Goal: Find specific page/section: Find specific page/section

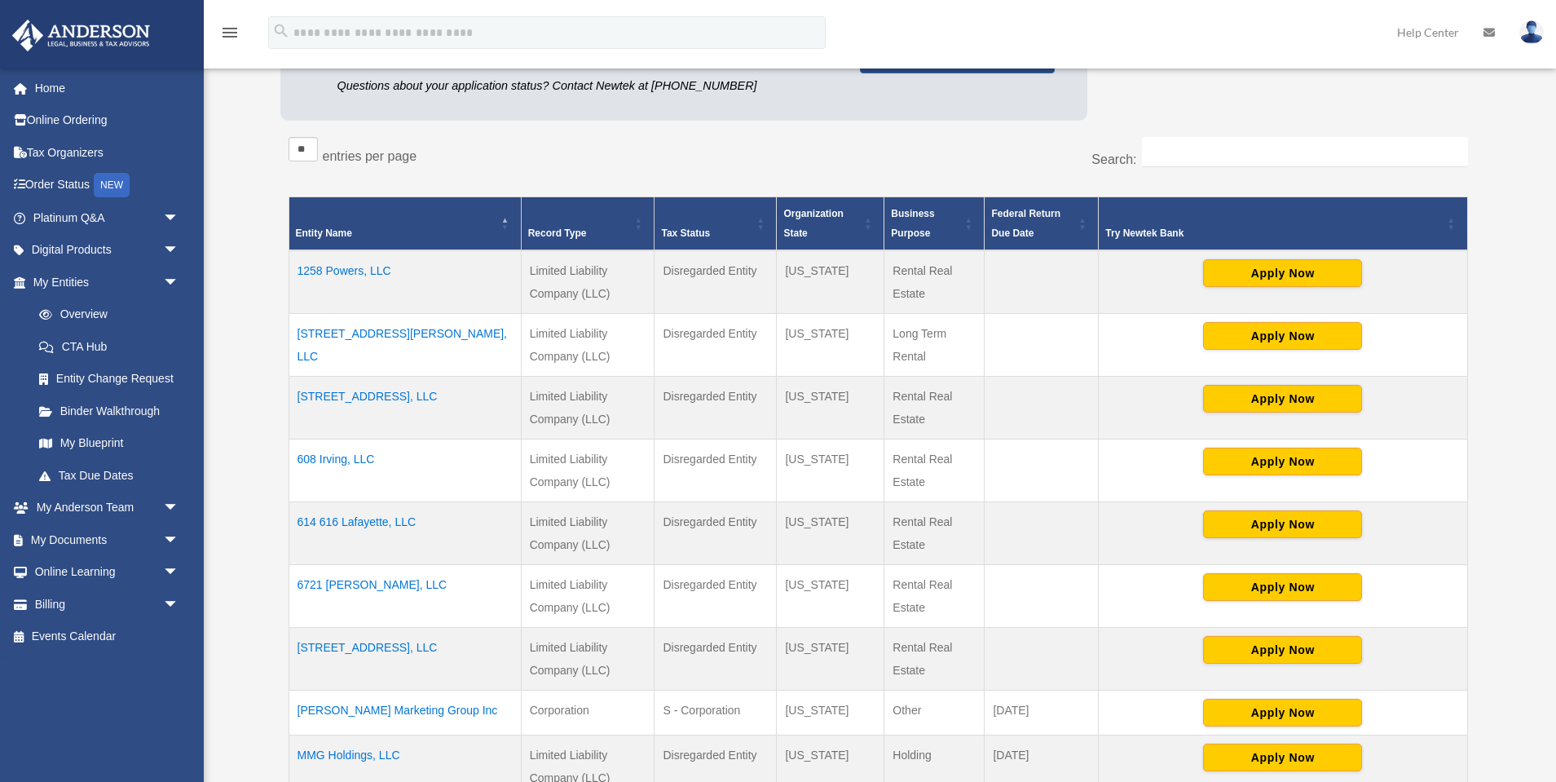
scroll to position [223, 0]
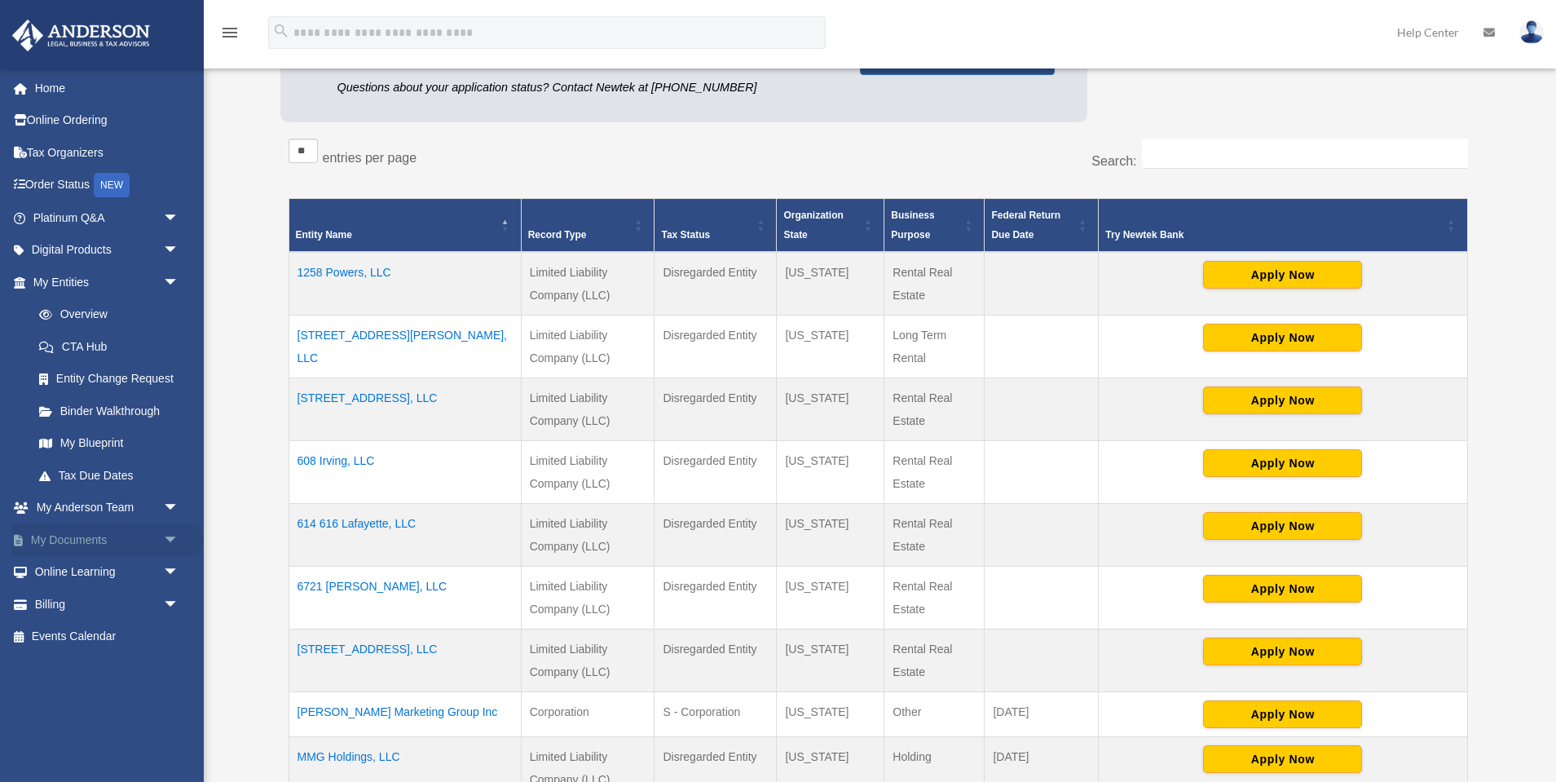
click at [124, 540] on link "My Documents arrow_drop_down" at bounding box center [107, 539] width 192 height 33
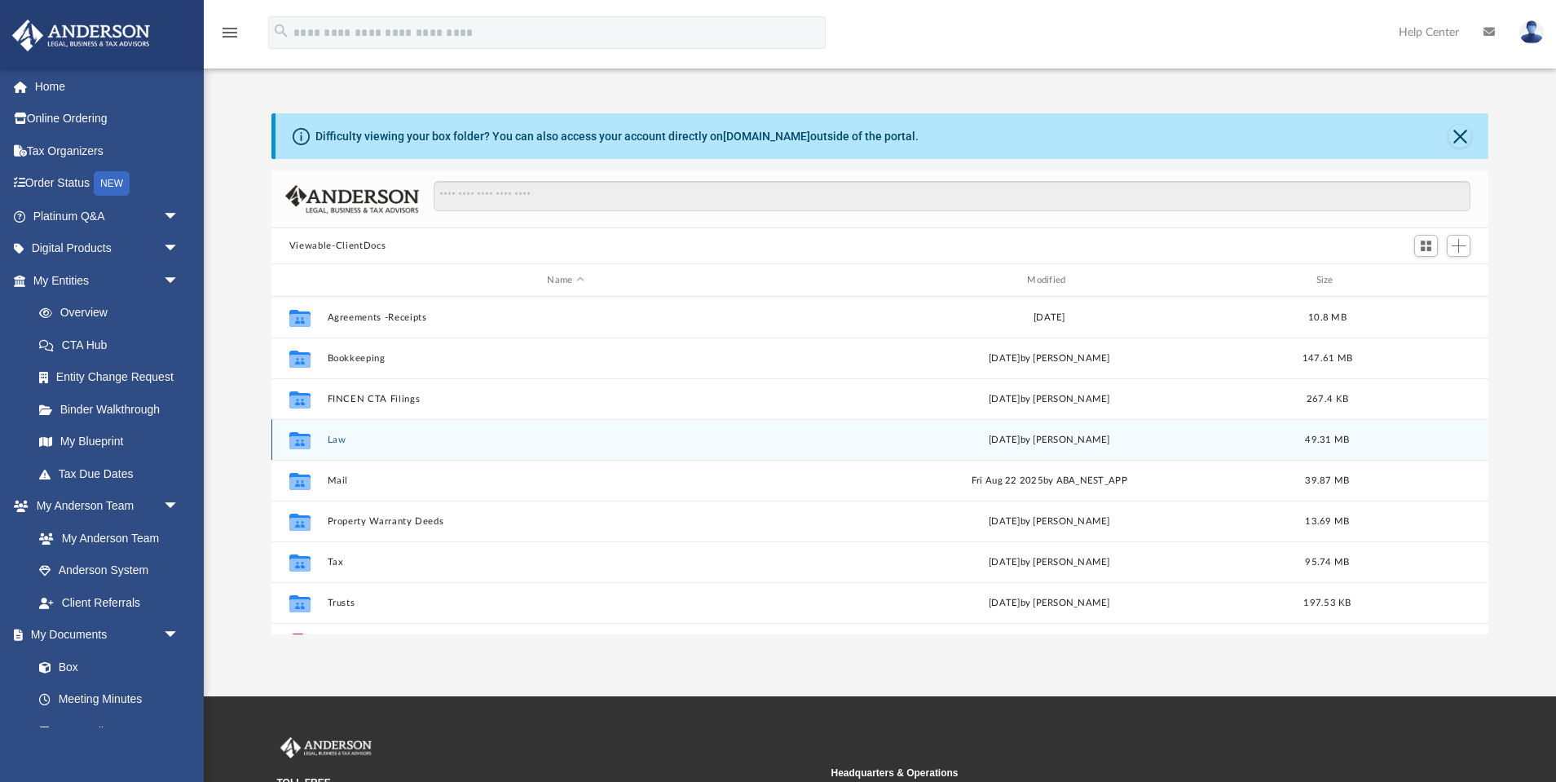
click at [299, 438] on icon "grid" at bounding box center [299, 441] width 21 height 13
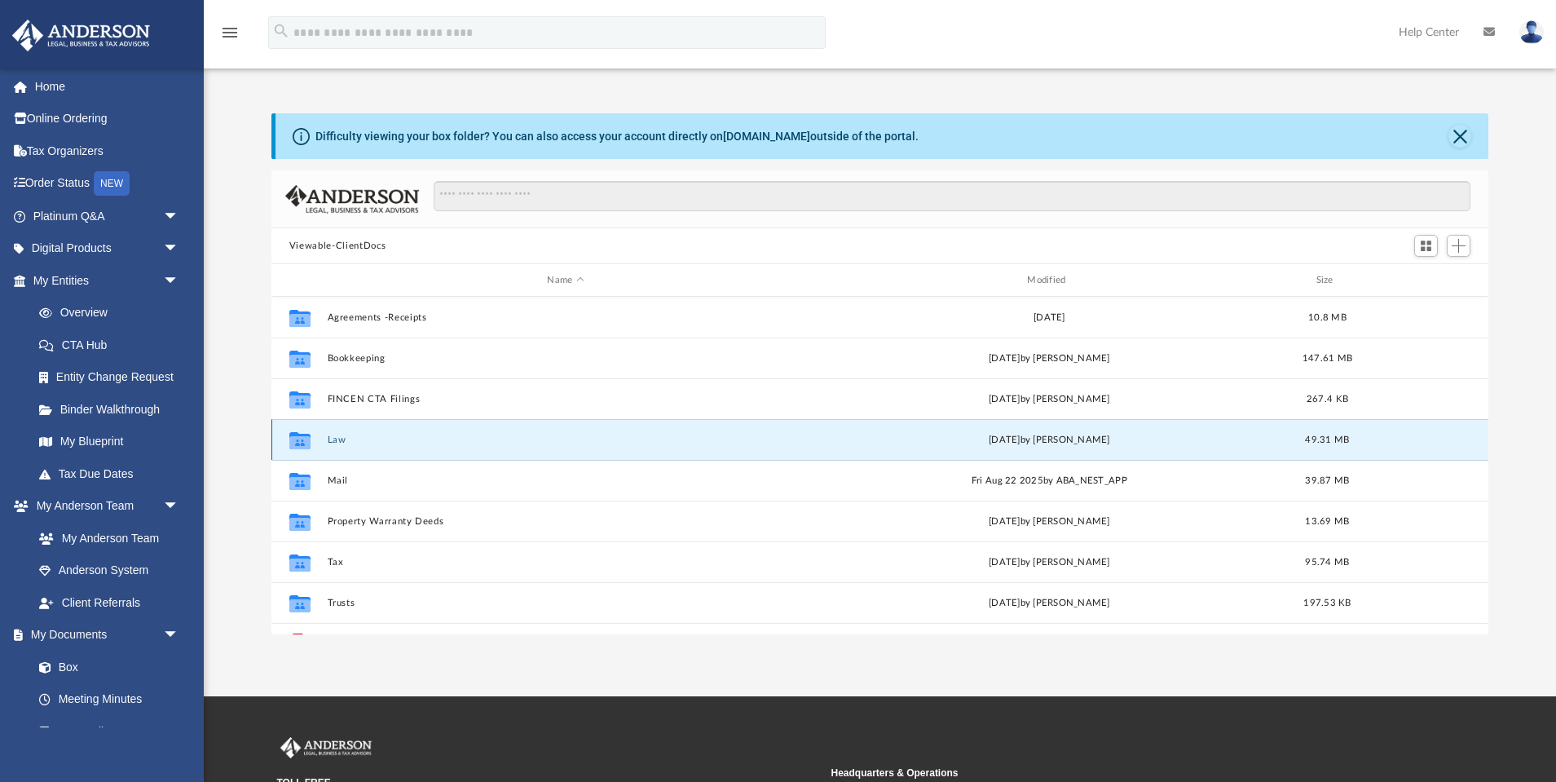
scroll to position [3, 0]
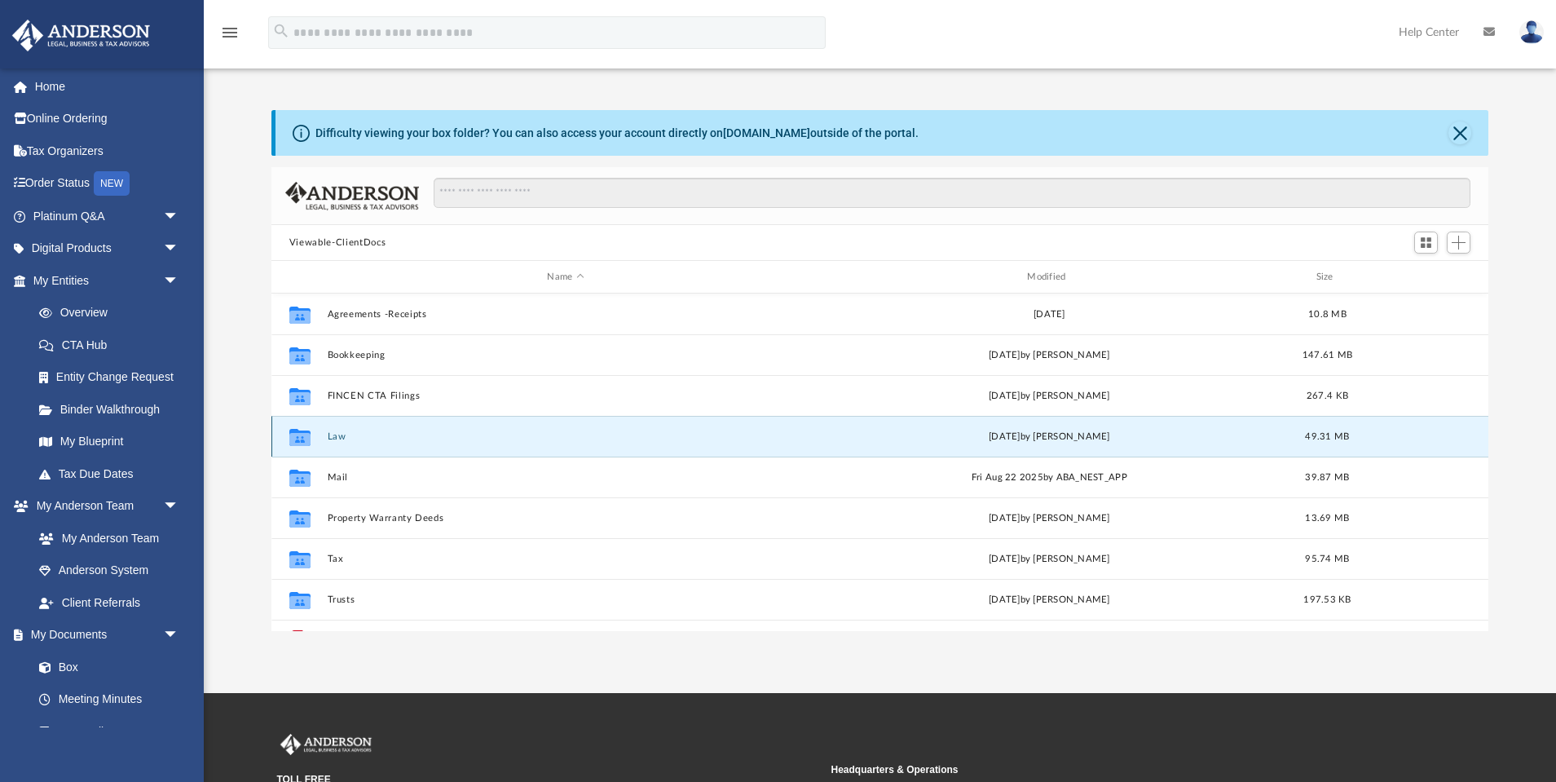
click at [332, 437] on button "Law" at bounding box center [565, 436] width 477 height 11
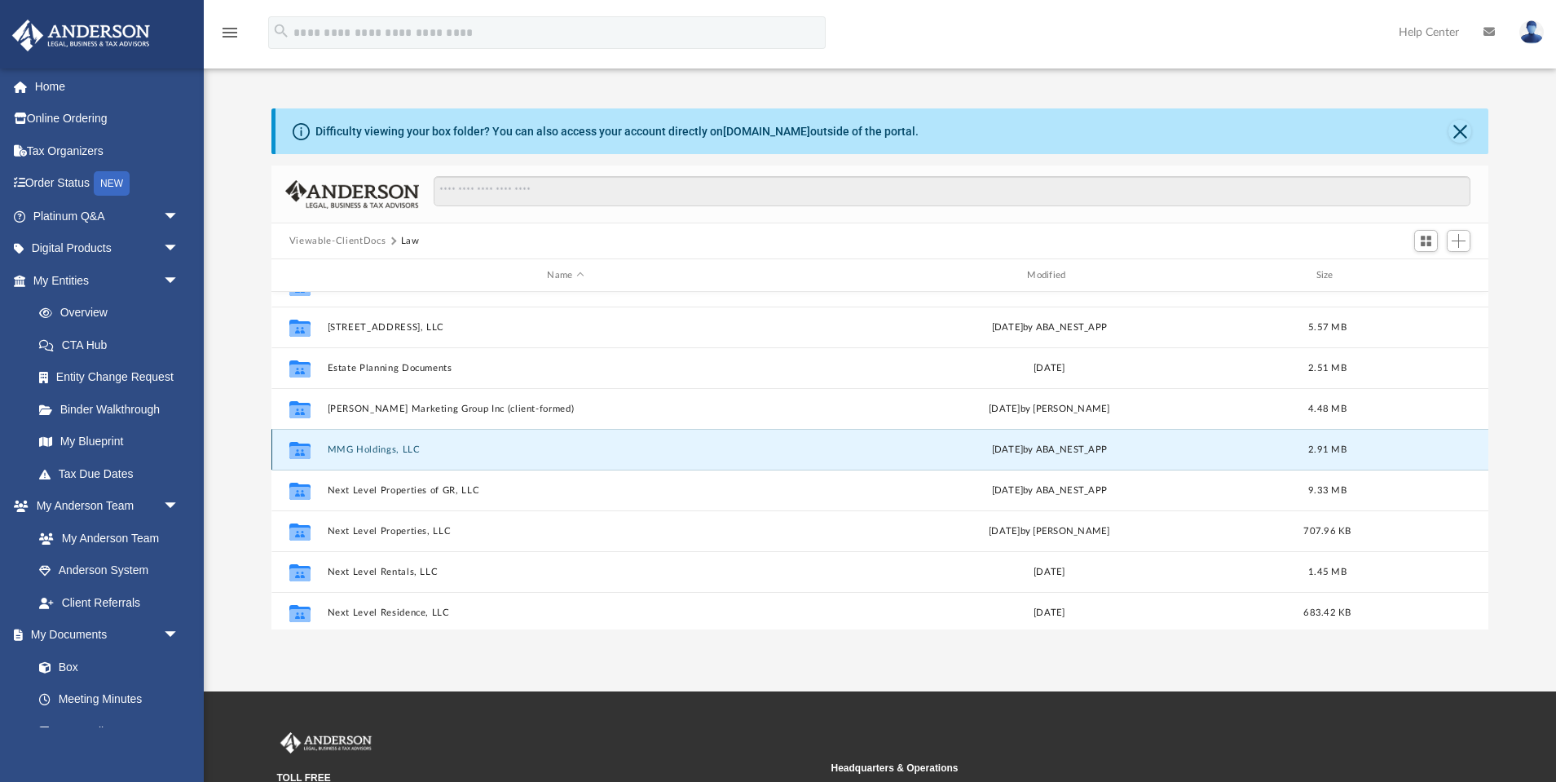
scroll to position [227, 0]
click at [388, 447] on div "Collaborated Folder 1258 Powers, LLC Tue Feb 18 2025 by ABA_NEST_APP 4.36 MB Co…" at bounding box center [879, 461] width 1217 height 338
click at [388, 447] on button "MMG Holdings, LLC" at bounding box center [565, 452] width 477 height 11
click at [388, 447] on button "MMG Holdings, LLC" at bounding box center [565, 449] width 477 height 11
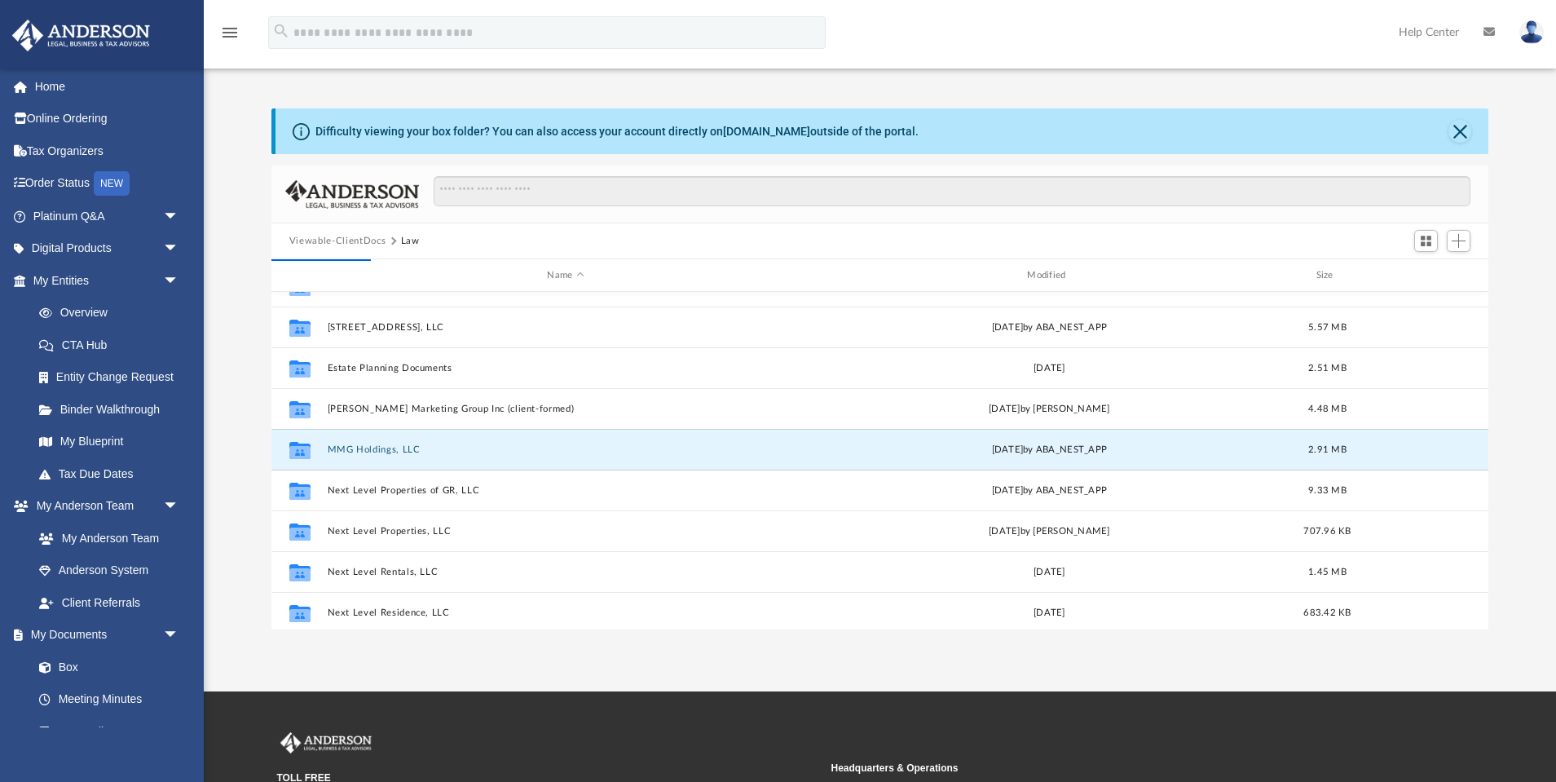
click at [388, 447] on button "MMG Holdings, LLC" at bounding box center [565, 449] width 477 height 11
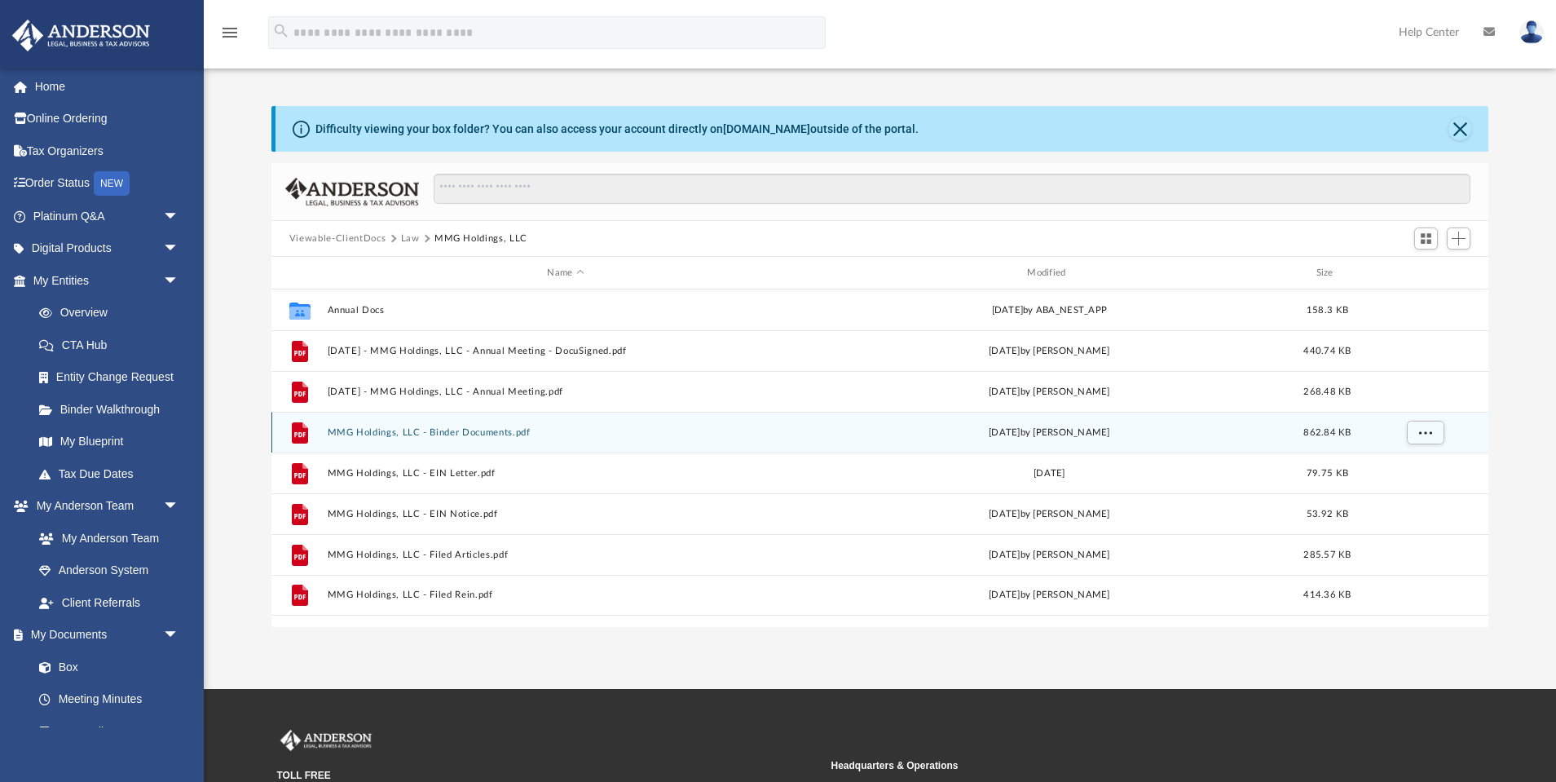
scroll to position [0, 0]
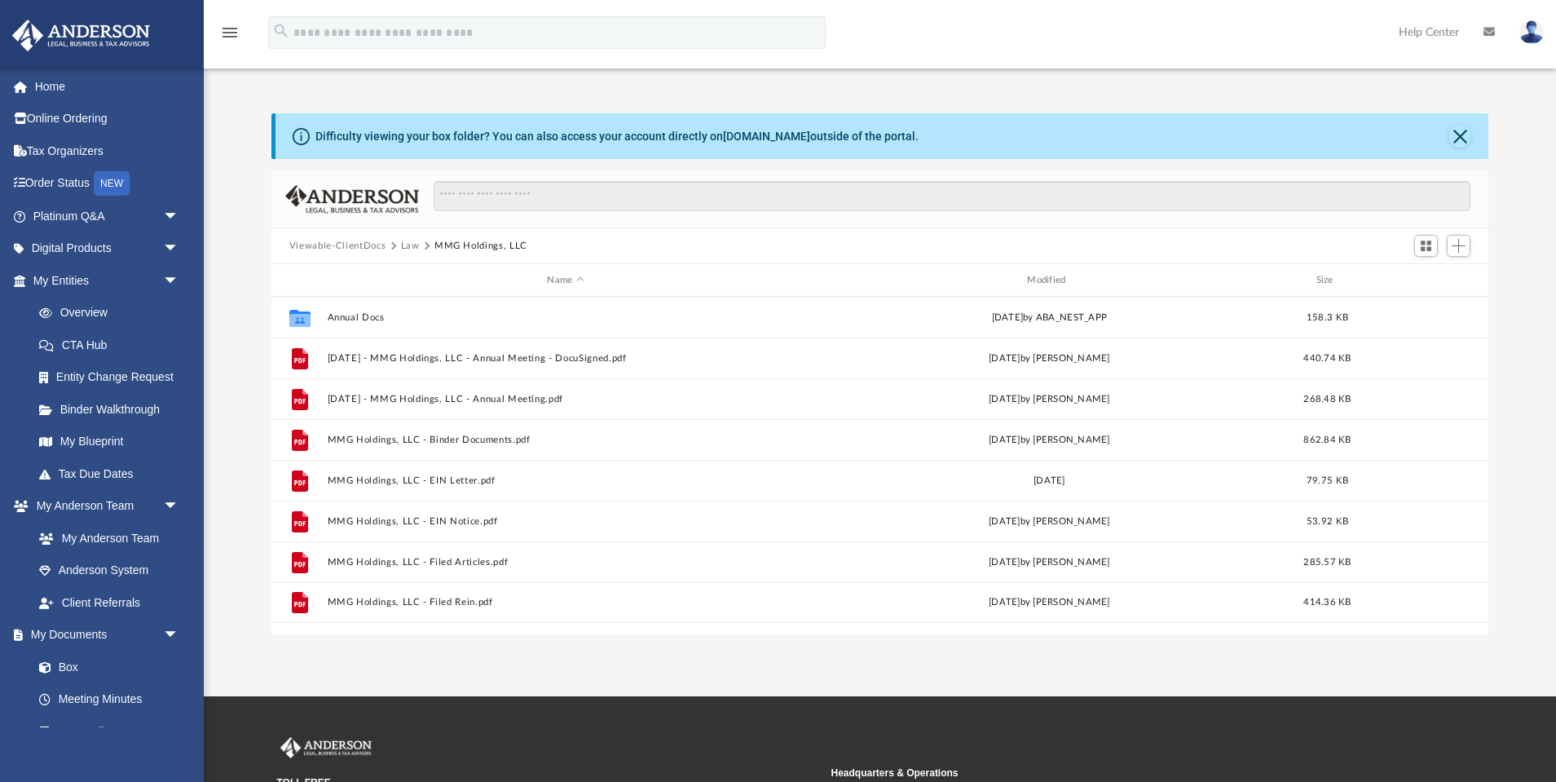
click at [412, 244] on button "Law" at bounding box center [410, 246] width 19 height 15
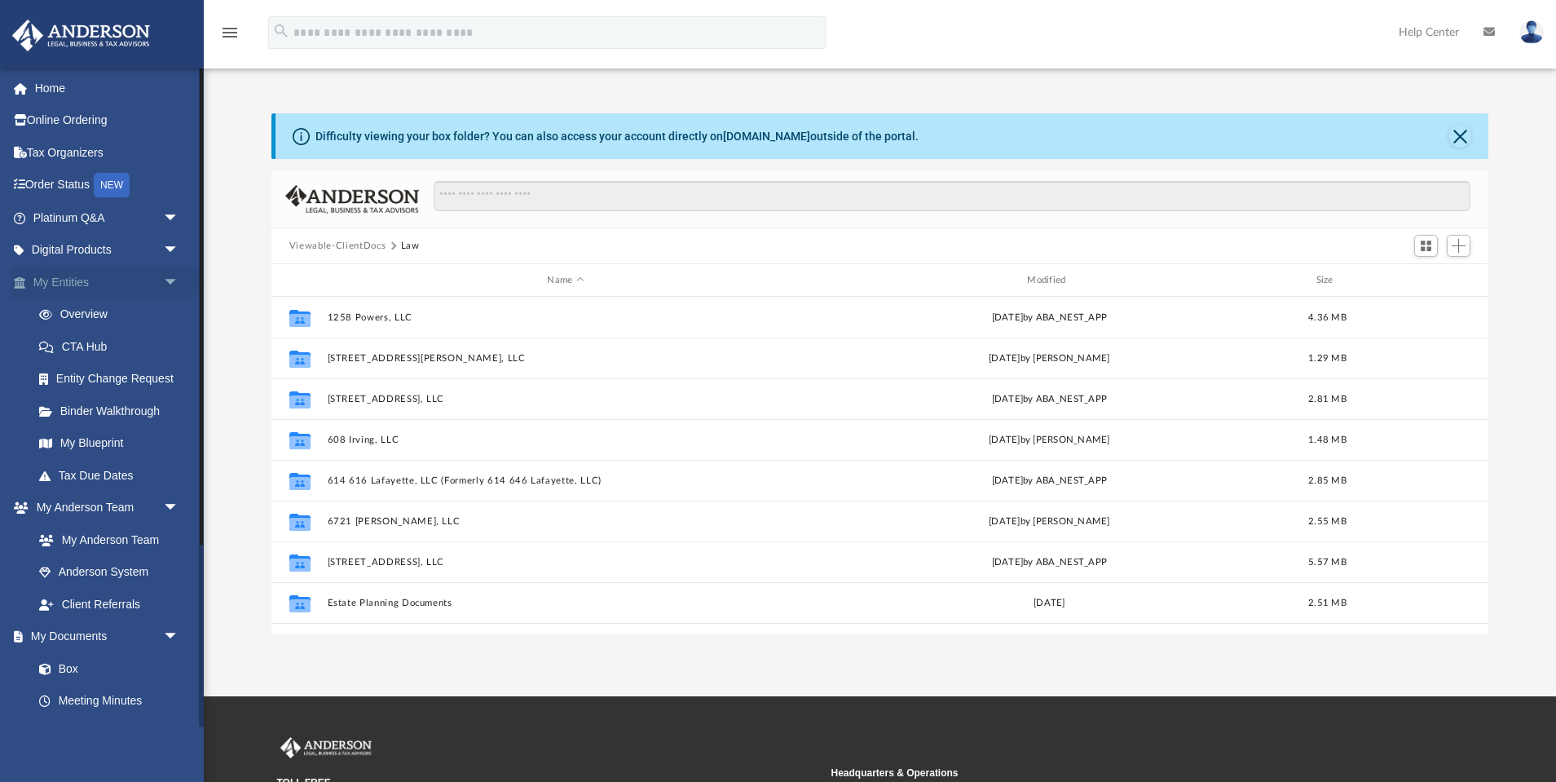
click at [166, 280] on span "arrow_drop_down" at bounding box center [179, 282] width 33 height 33
click at [70, 280] on link "My Entities arrow_drop_up" at bounding box center [107, 282] width 192 height 33
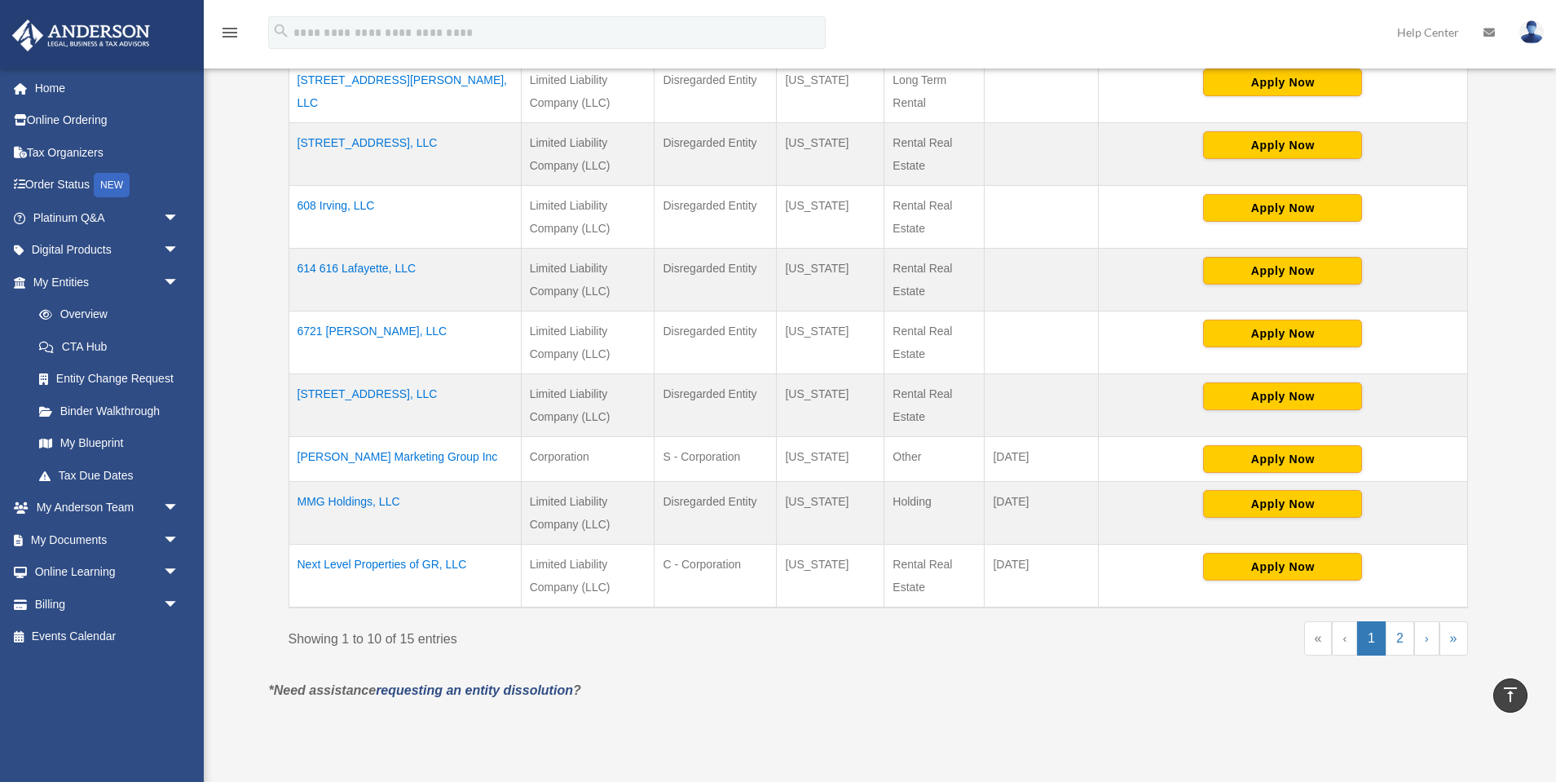
scroll to position [476, 0]
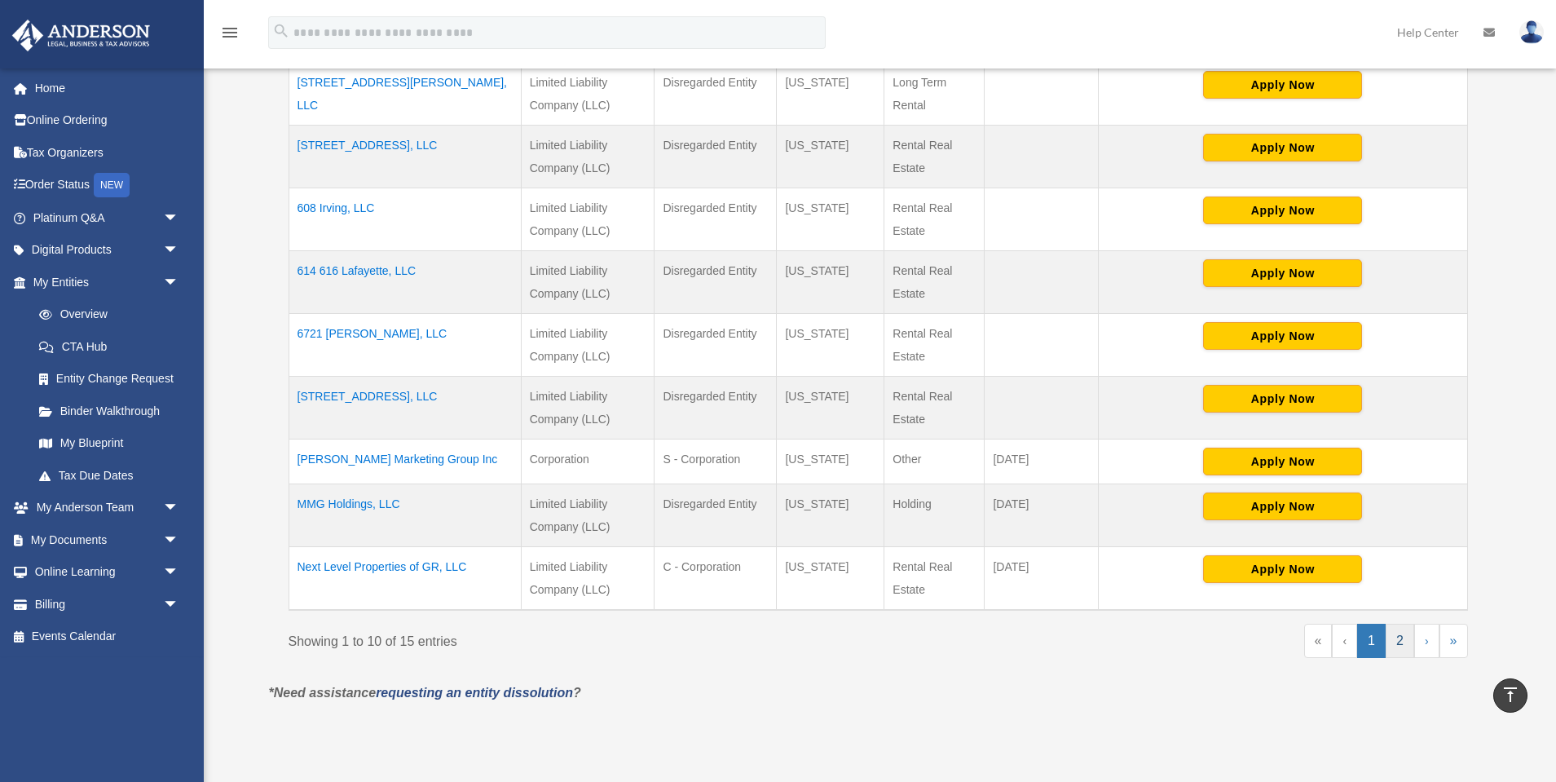
click at [1396, 648] on link "2" at bounding box center [1399, 640] width 29 height 34
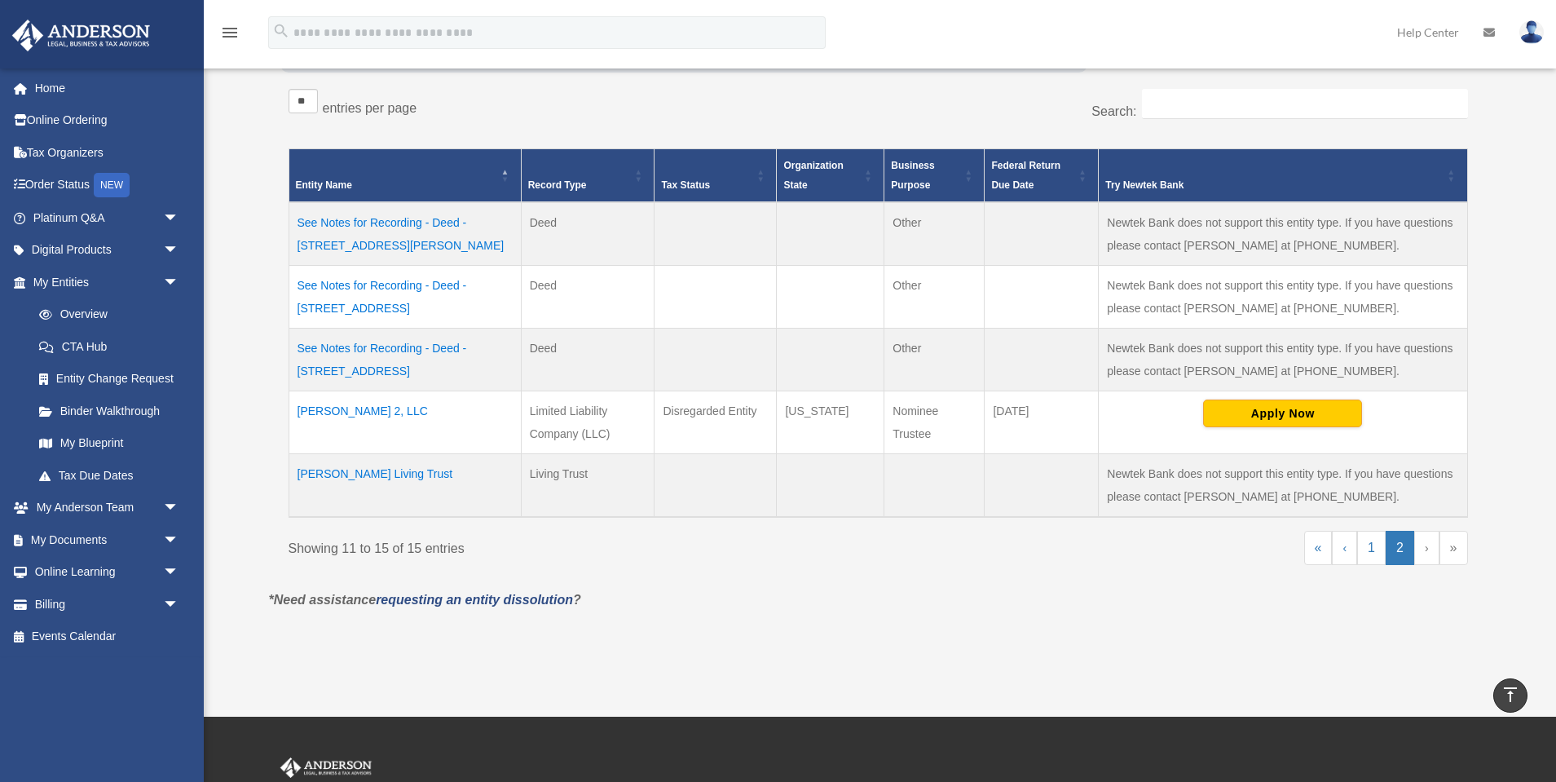
scroll to position [271, 0]
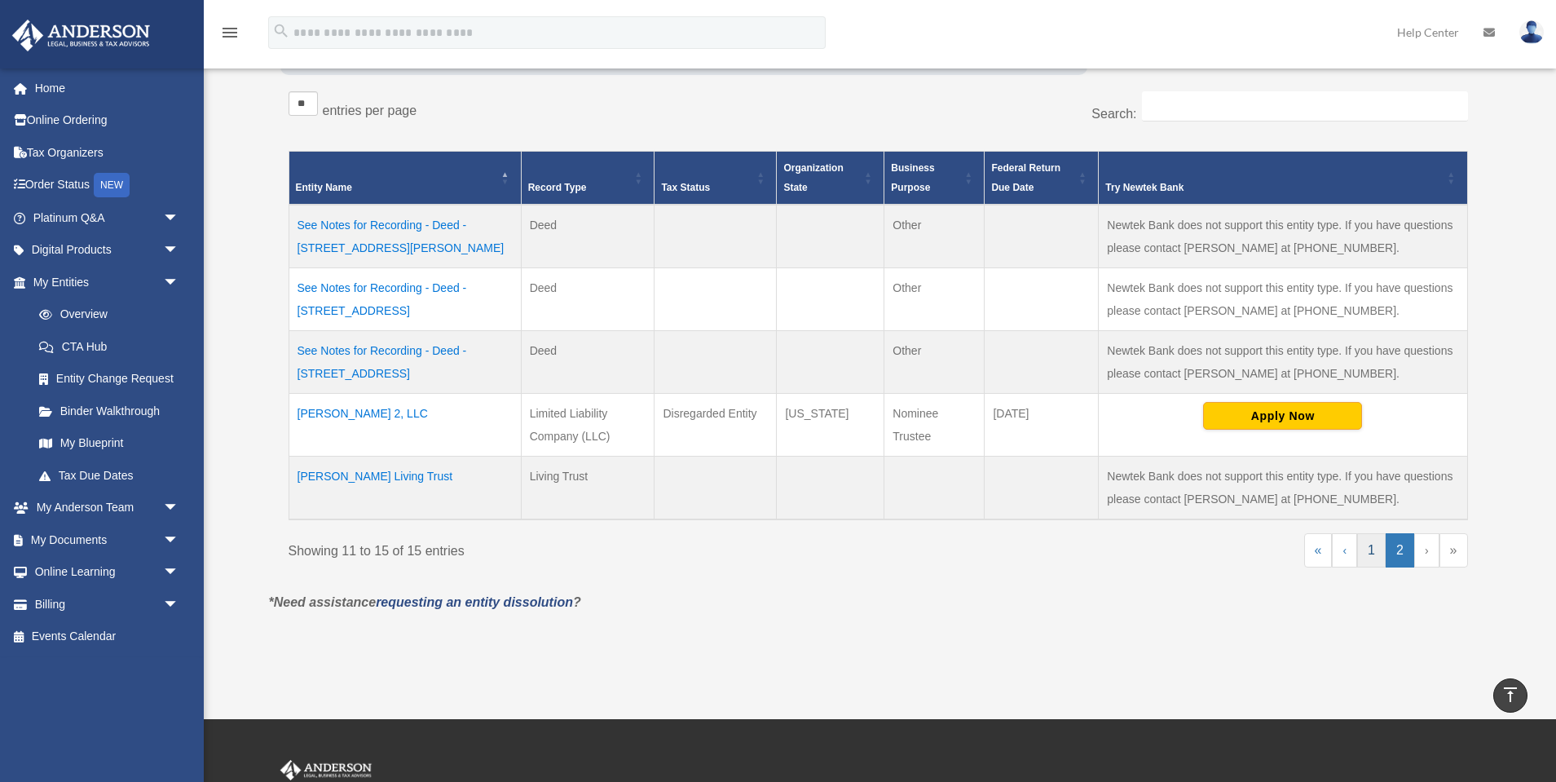
click at [1363, 555] on link "1" at bounding box center [1371, 550] width 29 height 34
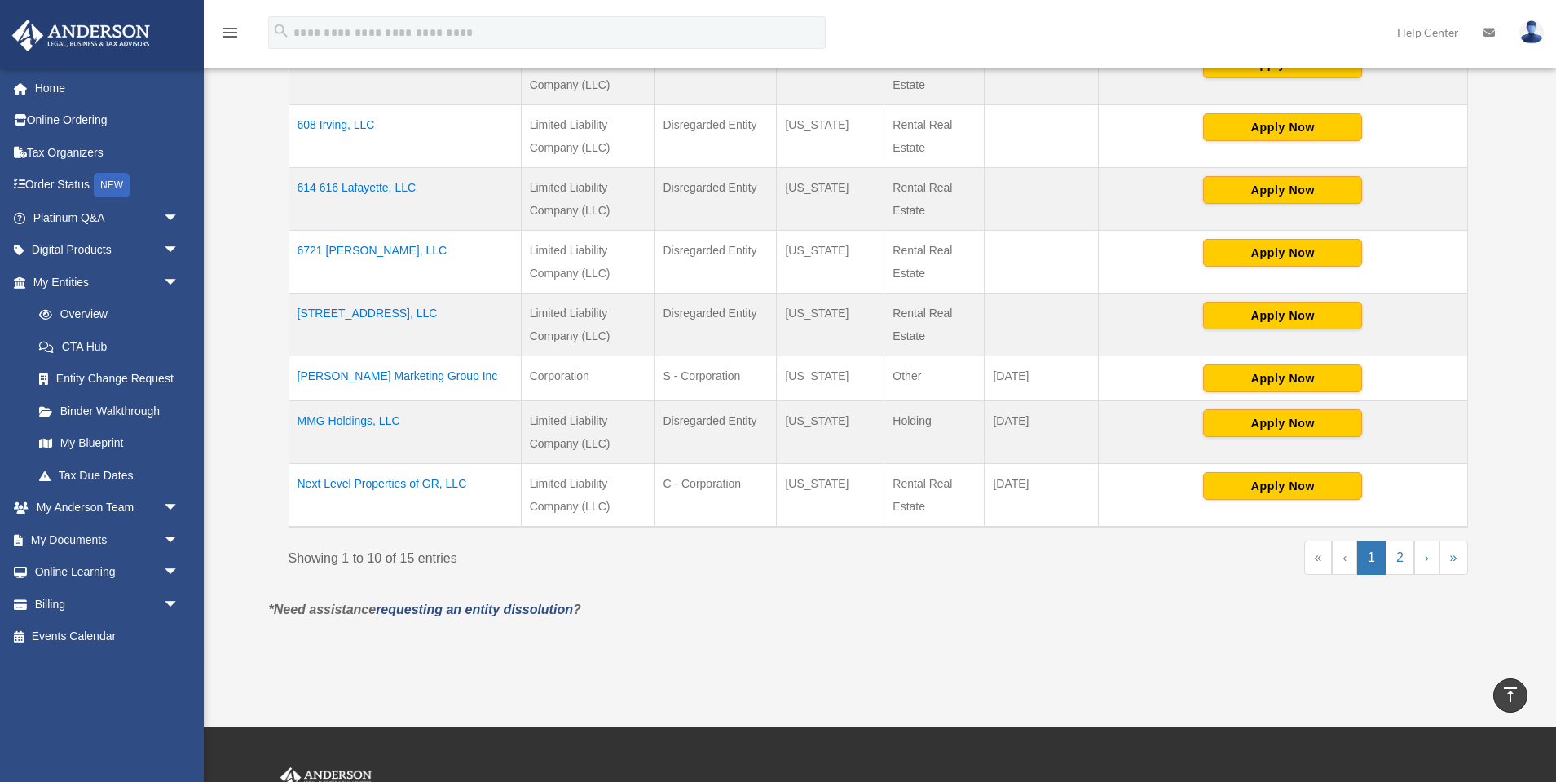
scroll to position [557, 0]
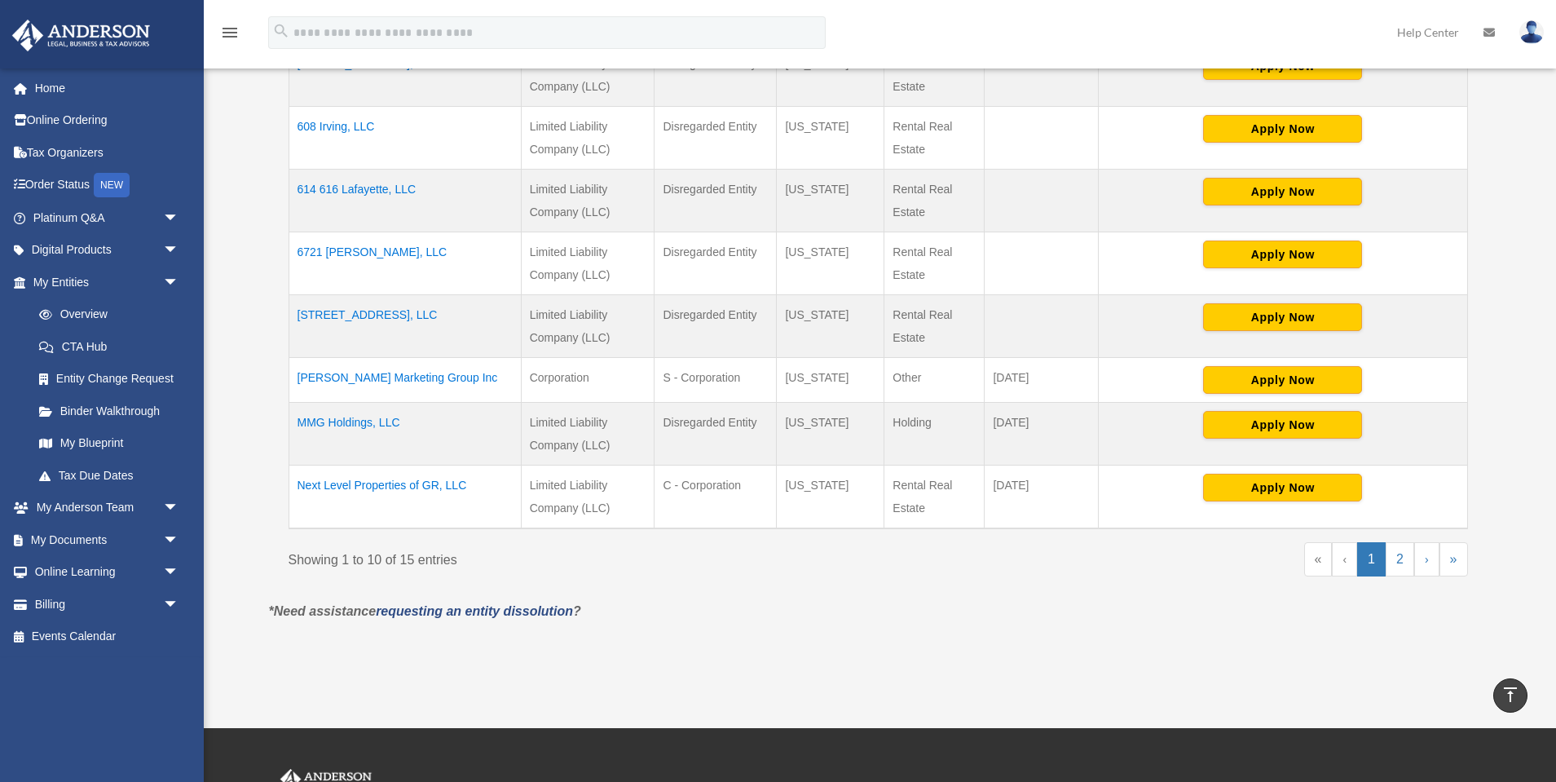
click at [384, 479] on td "Next Level Properties of GR, LLC" at bounding box center [405, 497] width 232 height 64
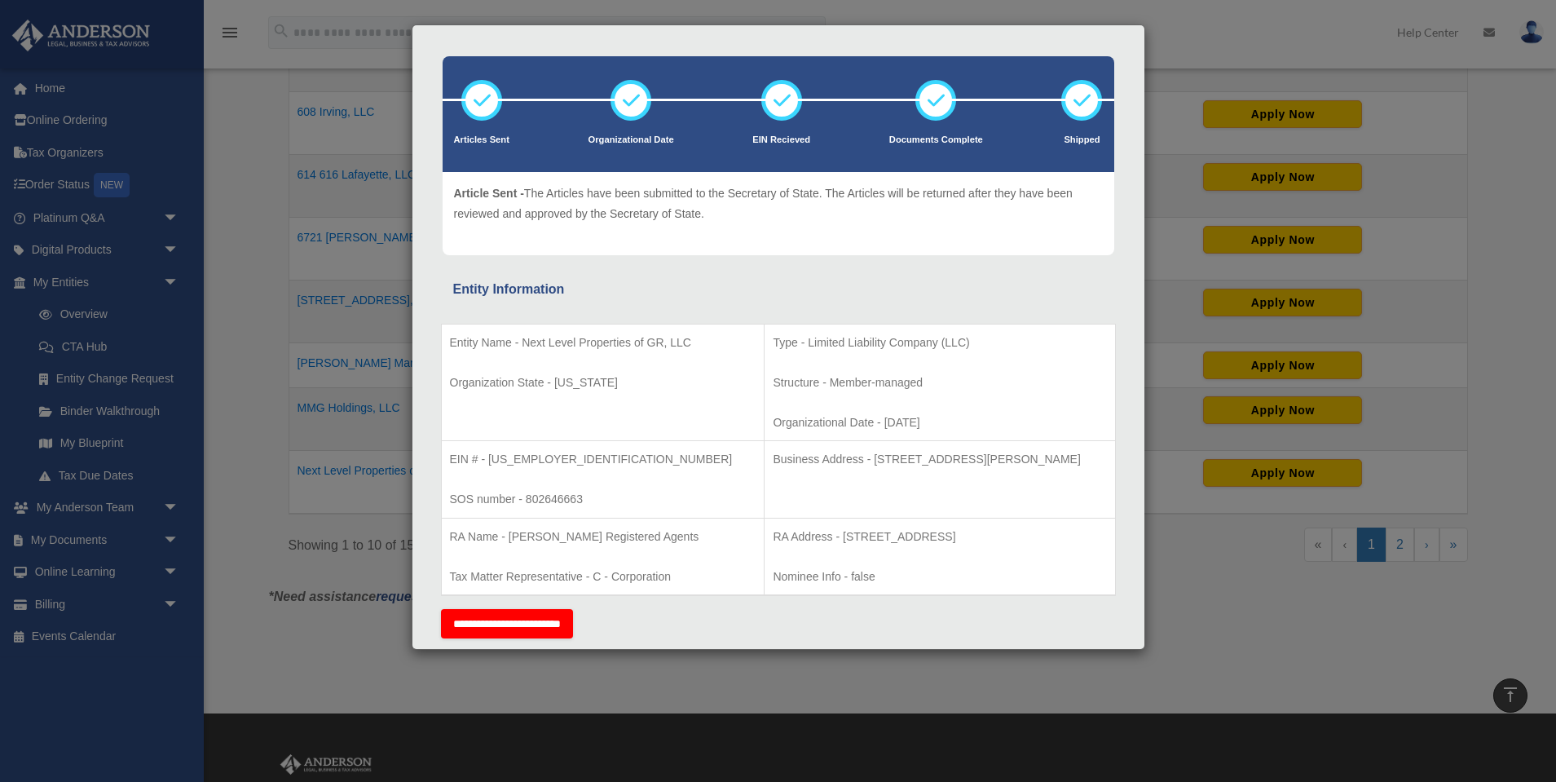
scroll to position [54, 0]
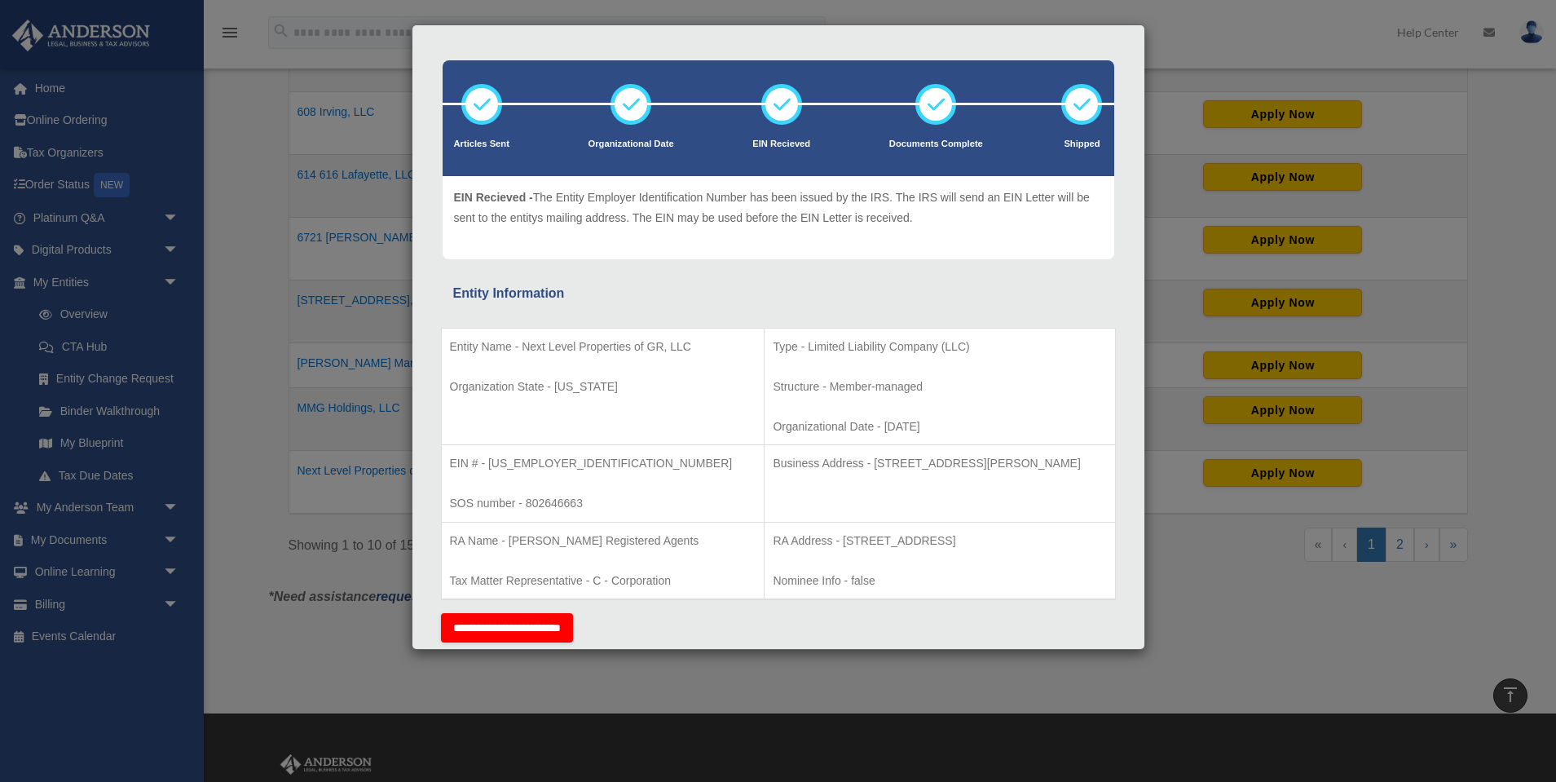
click at [258, 469] on div "Details × Articles Sent Organizational Date" at bounding box center [778, 391] width 1556 height 782
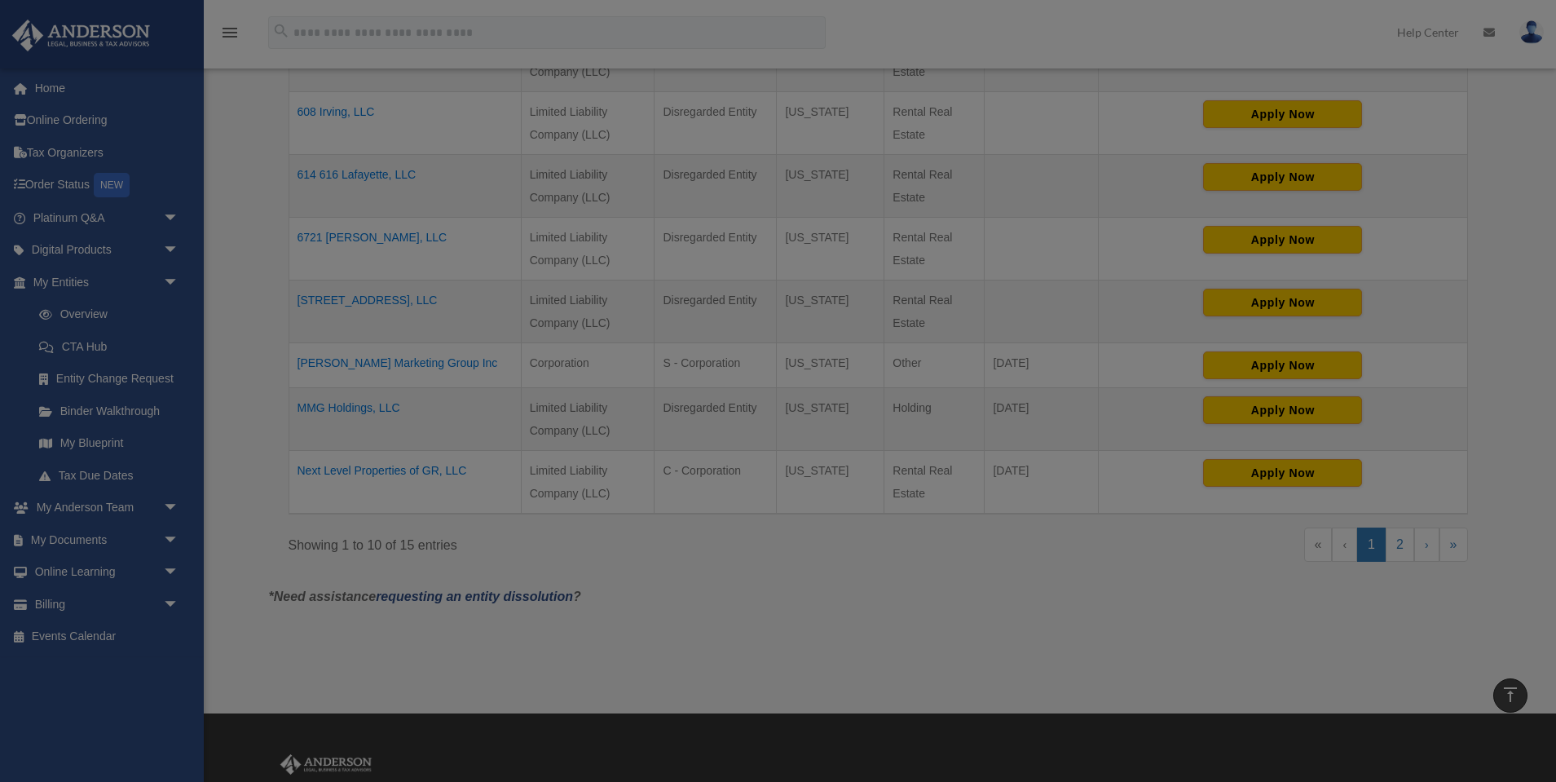
scroll to position [581, 0]
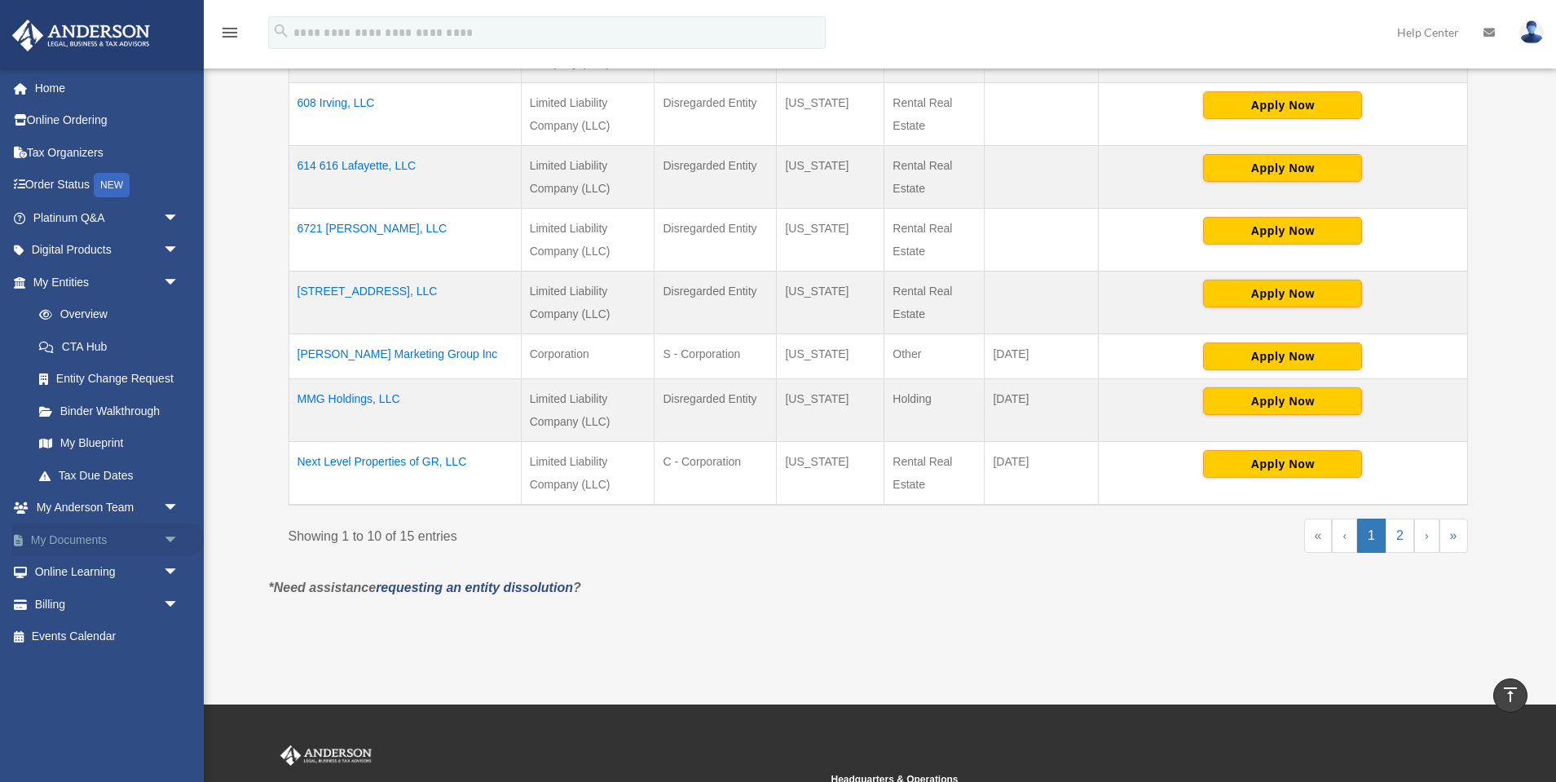
click at [86, 541] on link "My Documents arrow_drop_down" at bounding box center [107, 539] width 192 height 33
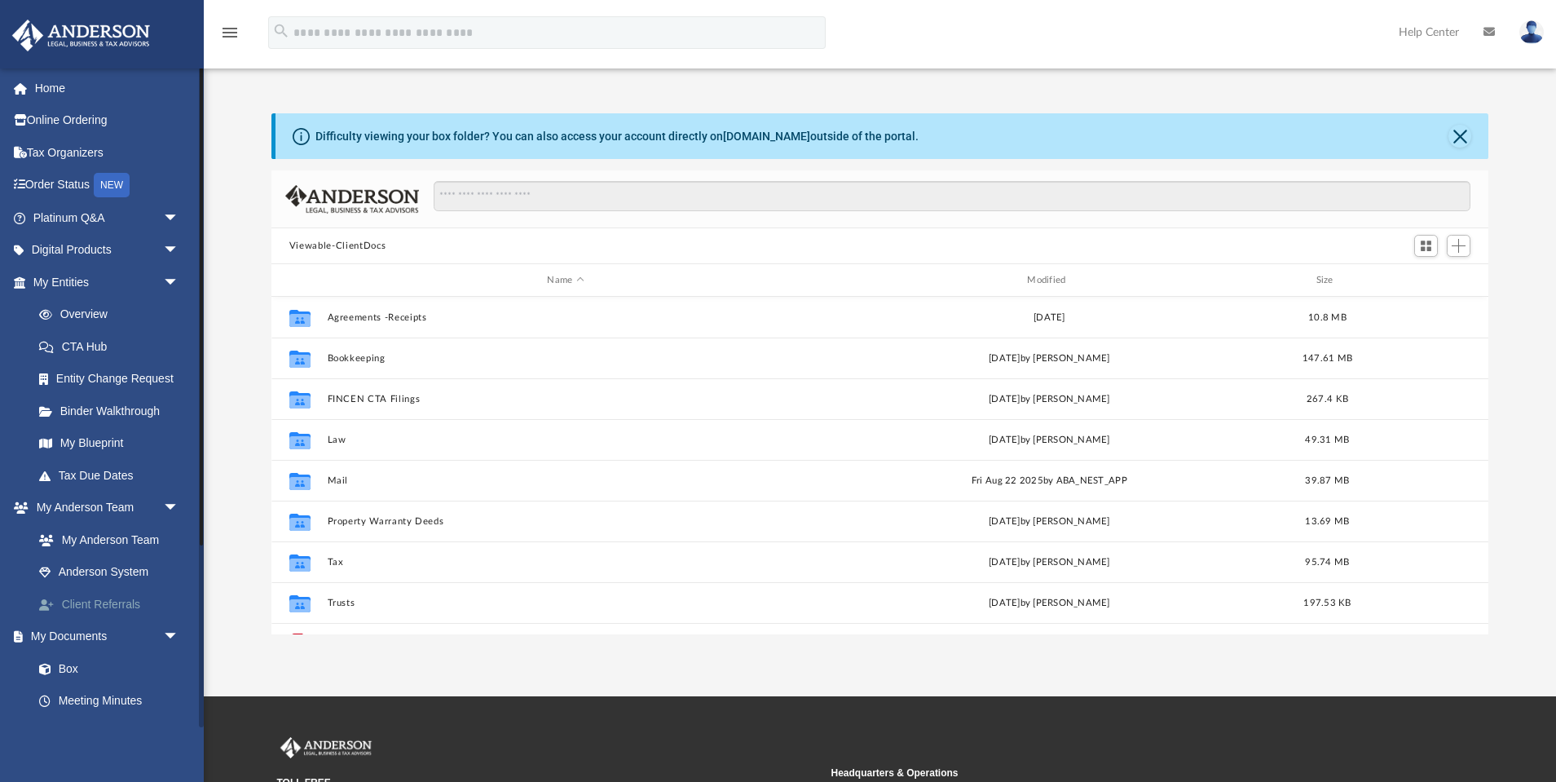
scroll to position [370, 1217]
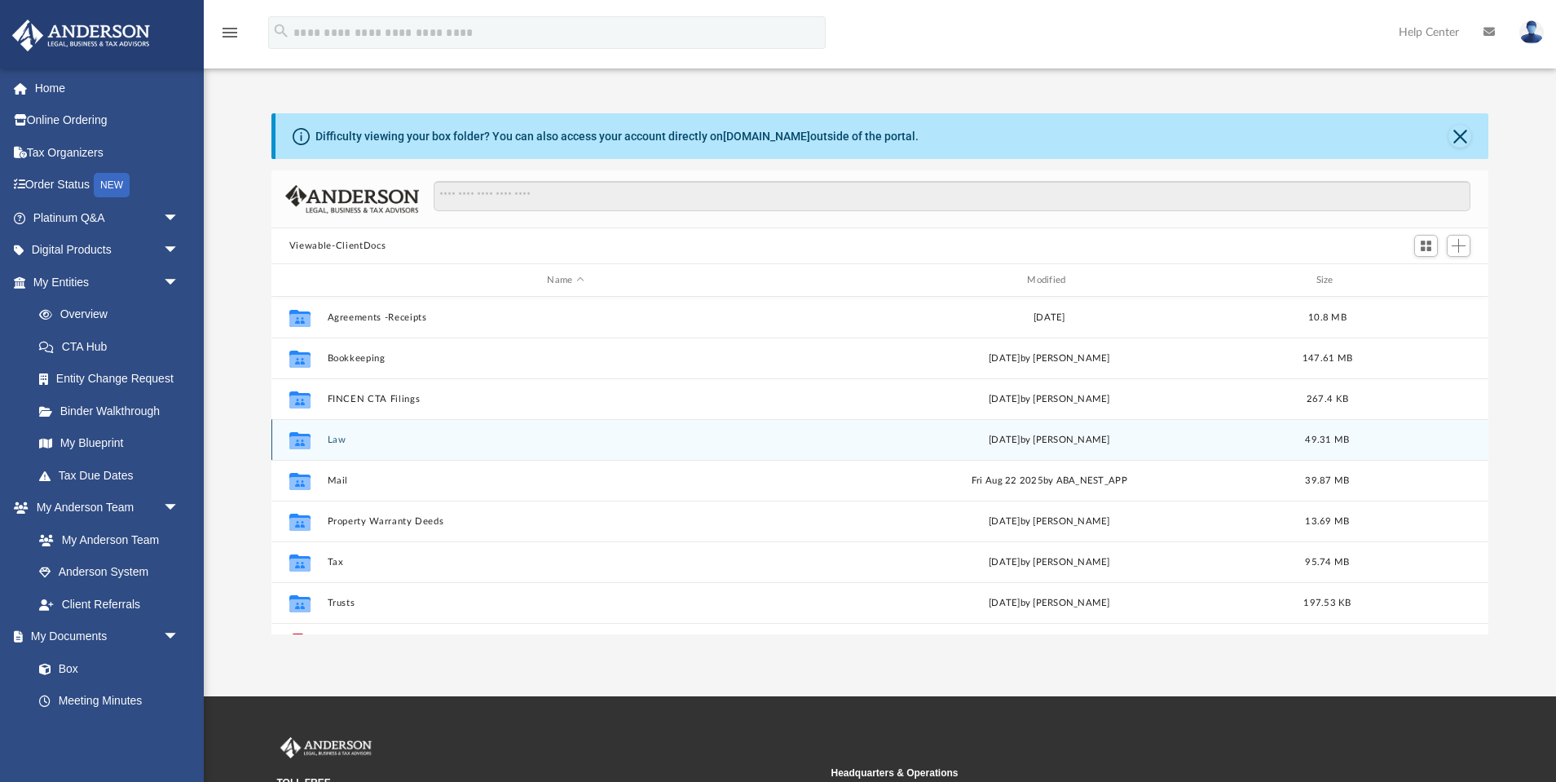
click at [323, 441] on div "Collaborated Folder Law Wed Aug 27 2025 by Mya Ford 49.31 MB" at bounding box center [879, 439] width 1217 height 41
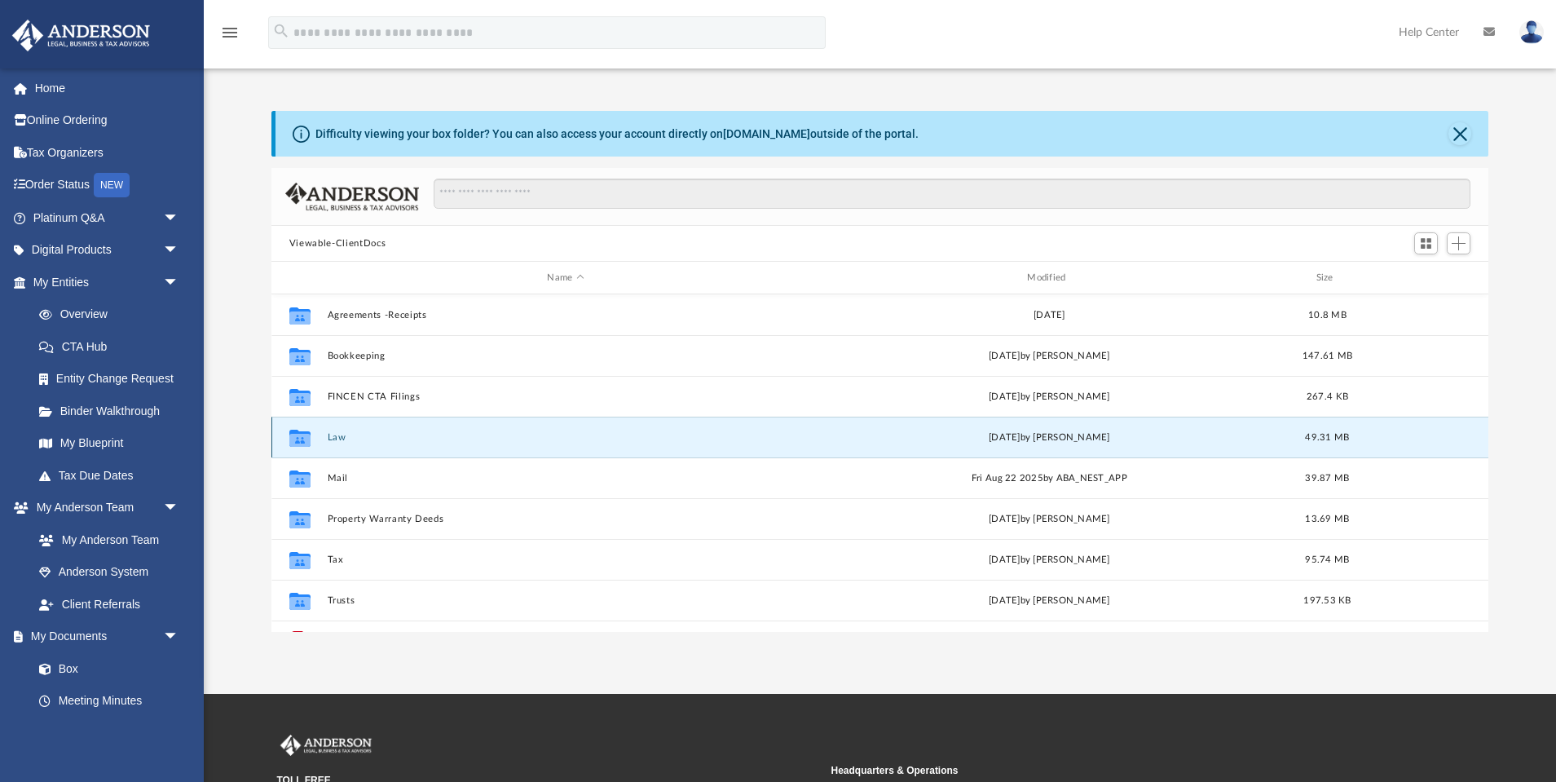
scroll to position [0, 0]
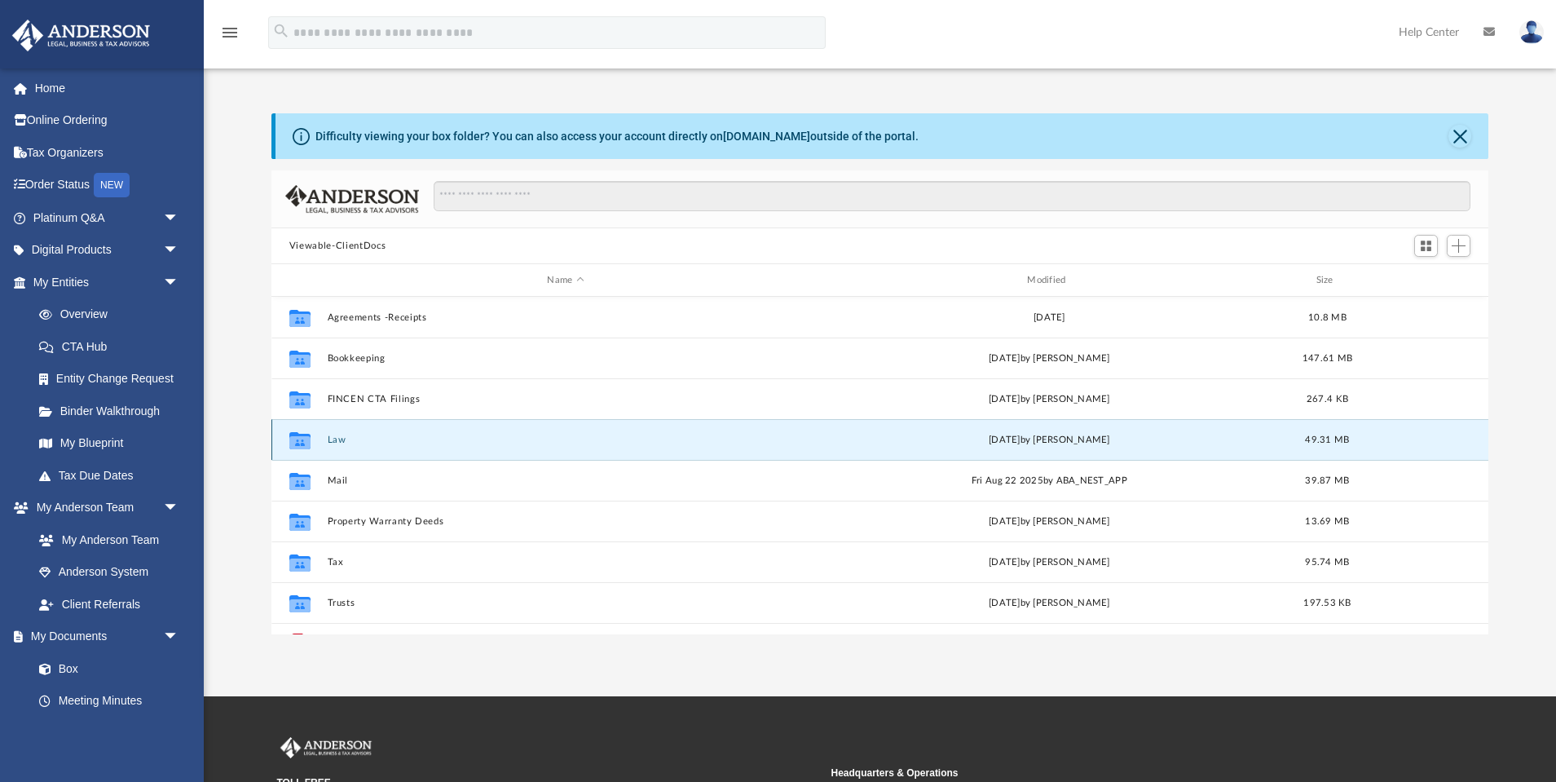
click at [341, 439] on button "Law" at bounding box center [565, 439] width 477 height 11
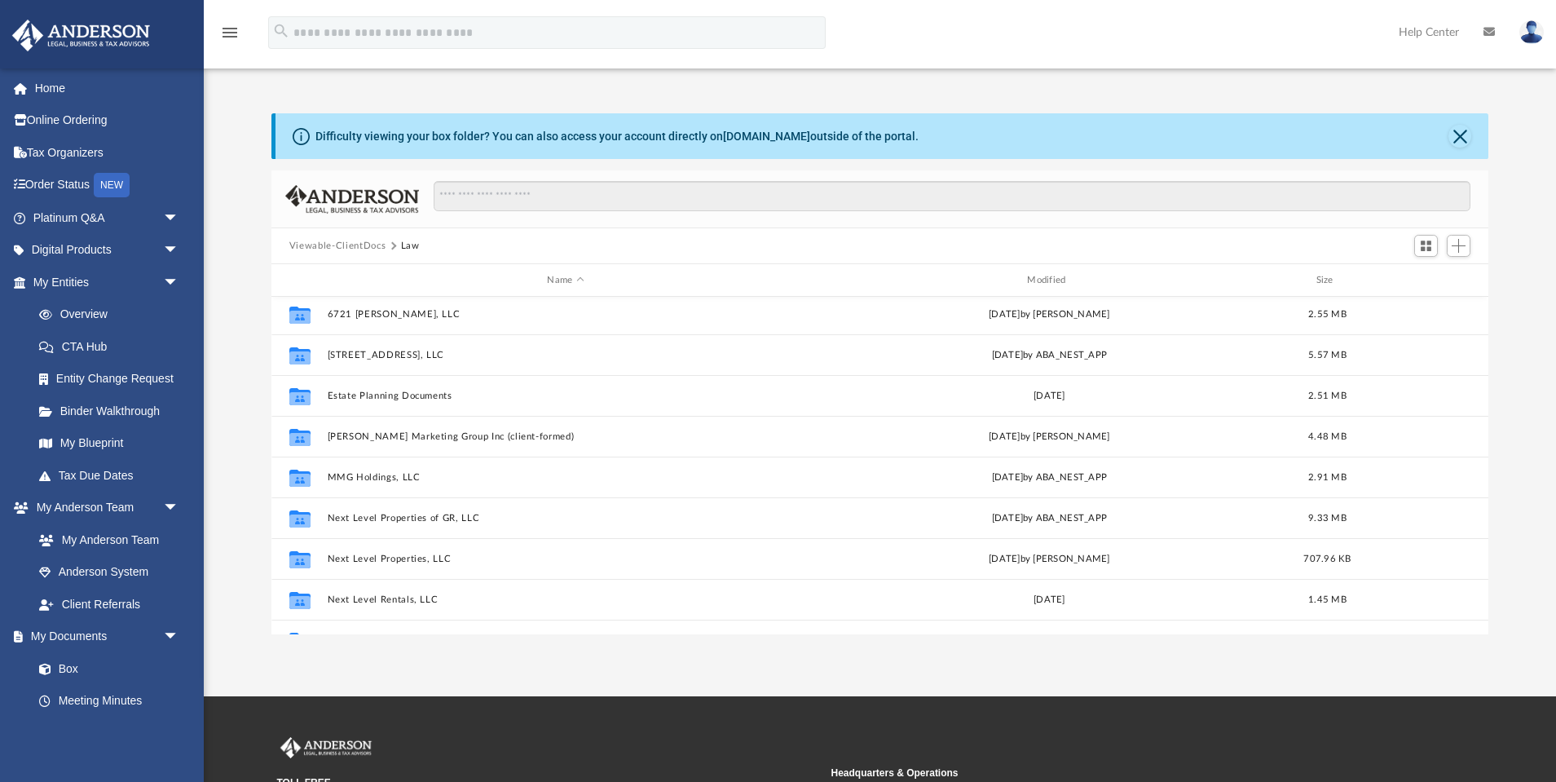
scroll to position [209, 0]
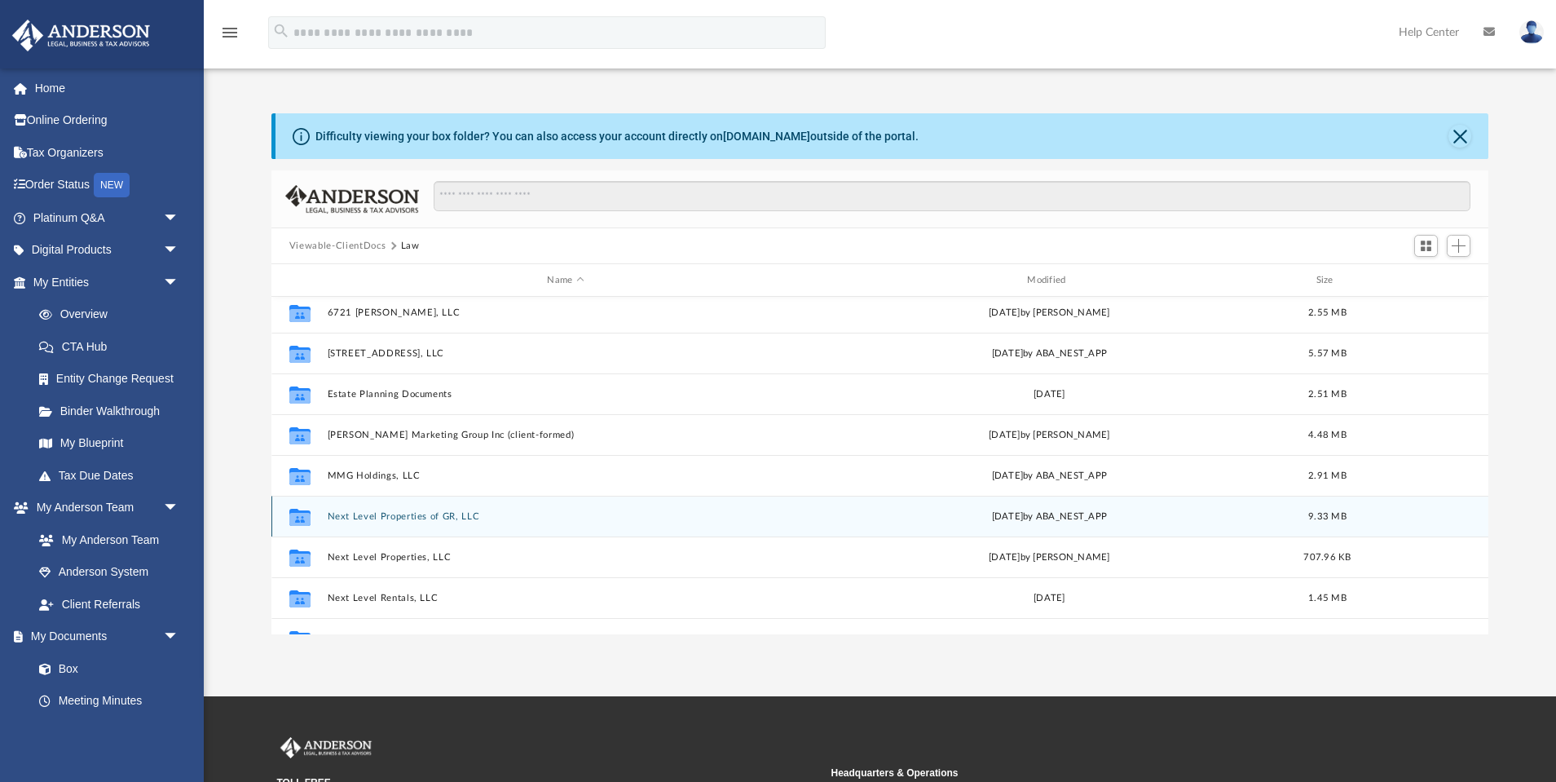
click at [377, 513] on button "Next Level Properties of GR, LLC" at bounding box center [565, 516] width 477 height 11
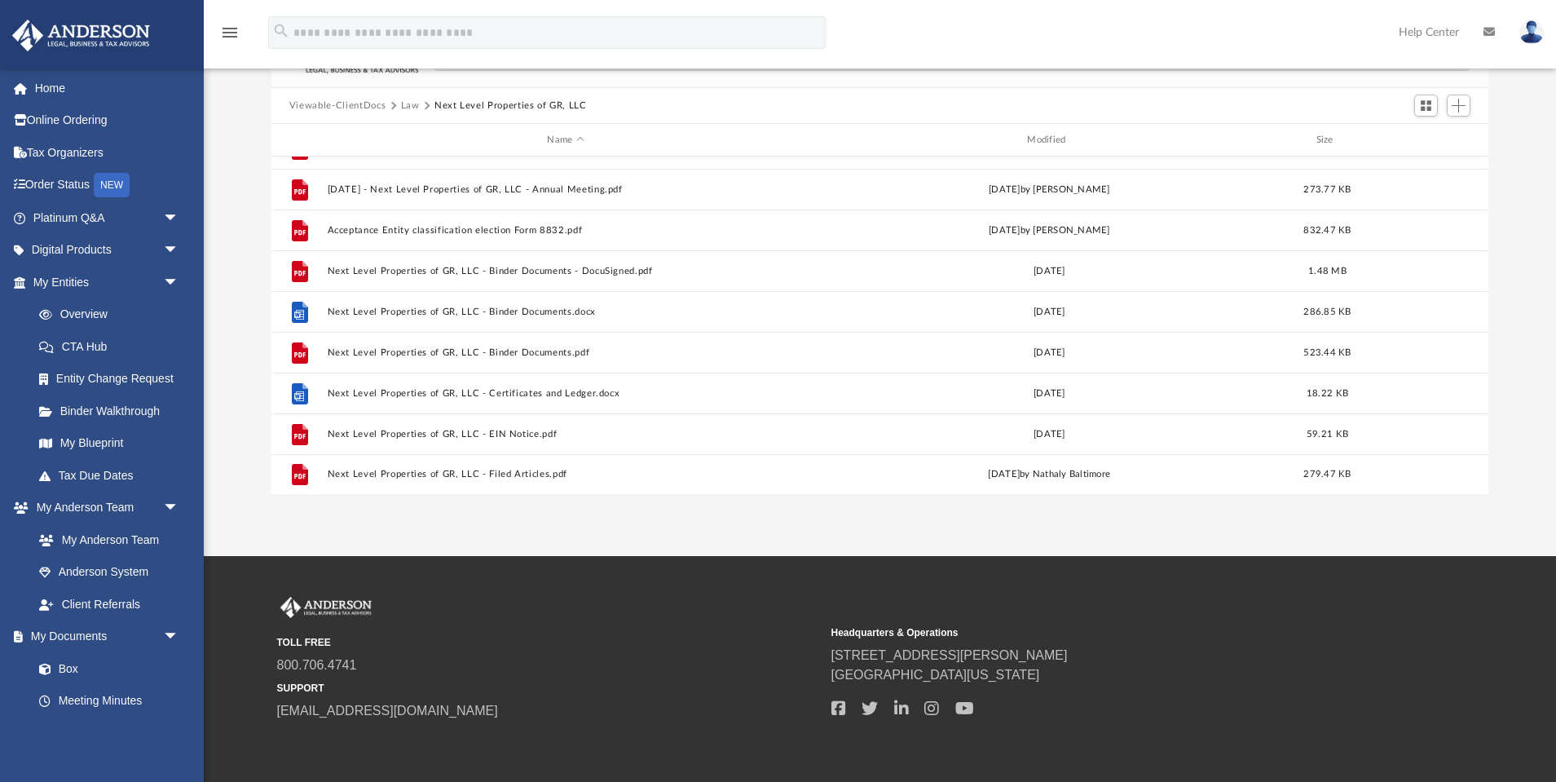
scroll to position [0, 0]
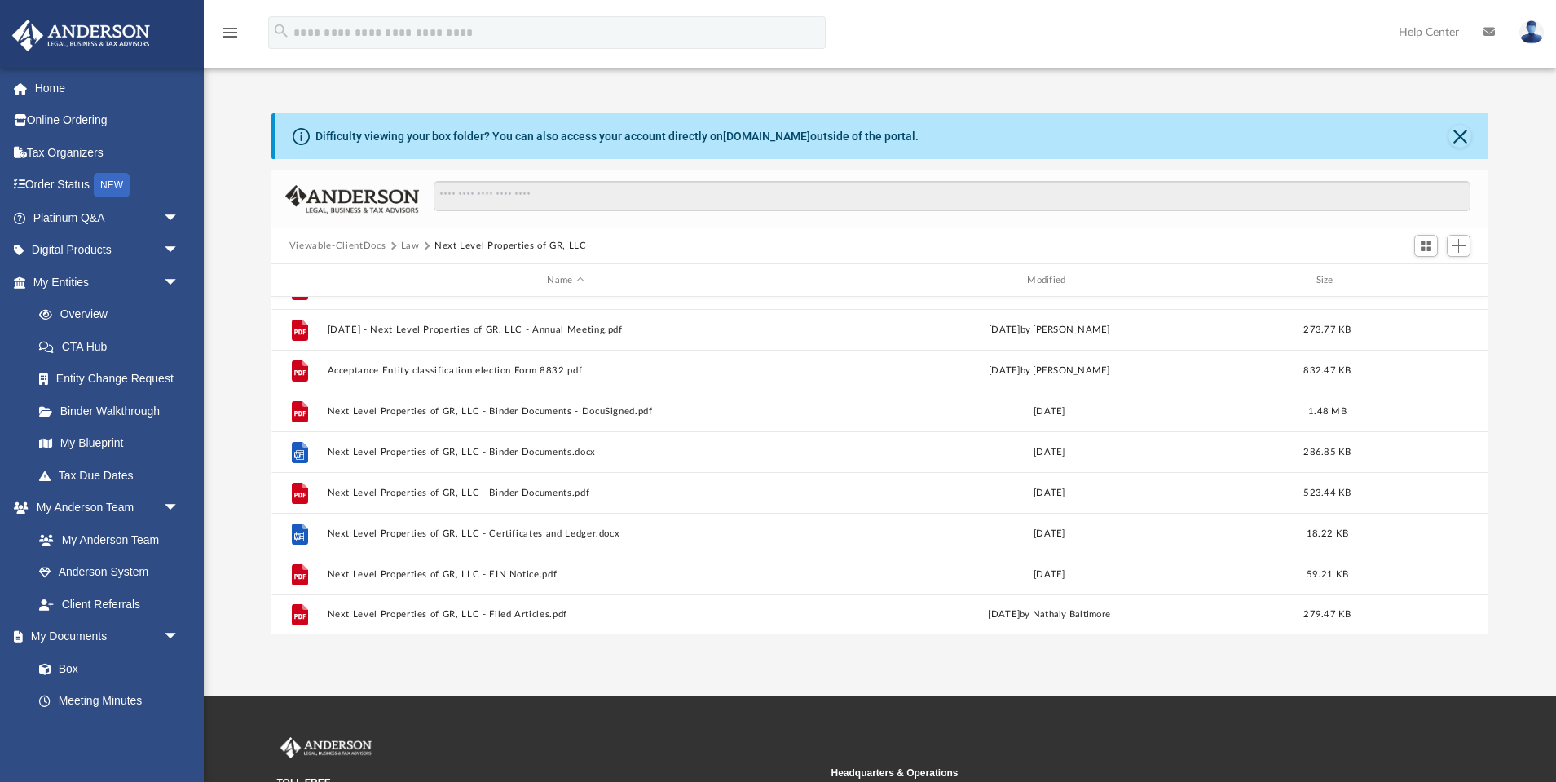
click at [407, 244] on button "Law" at bounding box center [410, 246] width 19 height 15
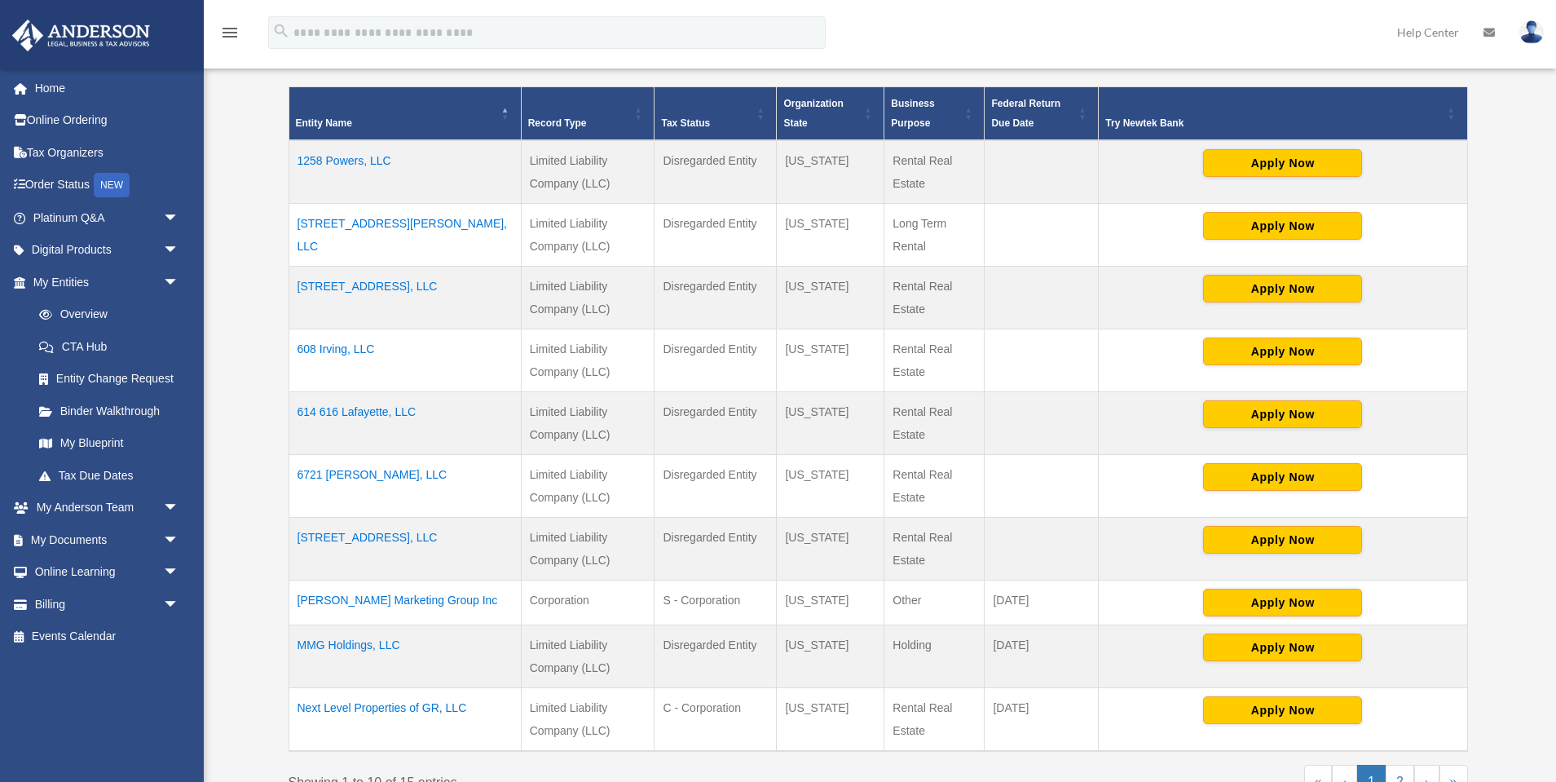
scroll to position [362, 0]
